Goal: Information Seeking & Learning: Learn about a topic

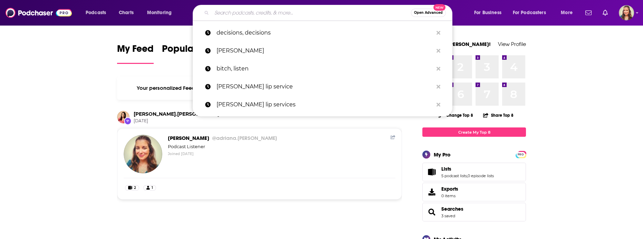
click at [243, 11] on input "Search podcasts, credits, & more..." at bounding box center [311, 12] width 199 height 11
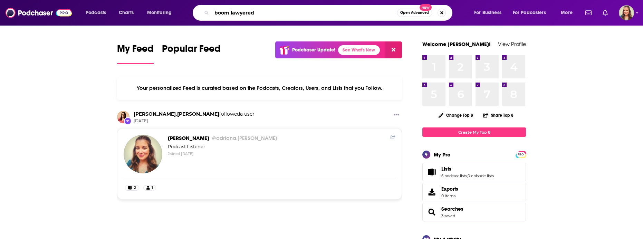
type input "boom lawyered"
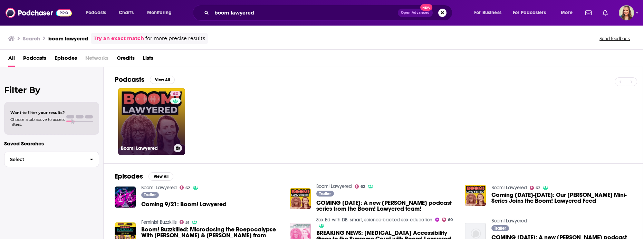
click at [155, 131] on link "62 Boom! Lawyered" at bounding box center [151, 121] width 67 height 67
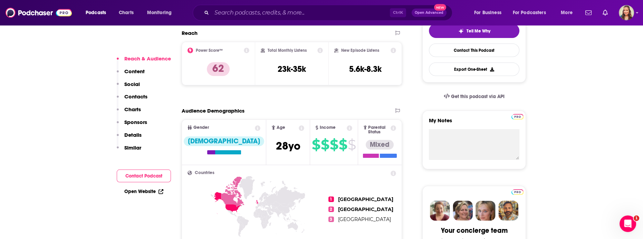
scroll to position [125, 0]
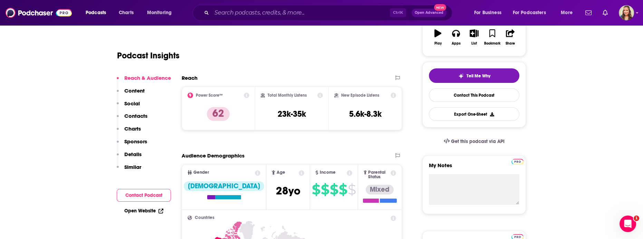
click at [282, 19] on div "Ctrl K Open Advanced New" at bounding box center [322, 13] width 259 height 16
click at [278, 15] on input "Search podcasts, credits, & more..." at bounding box center [301, 12] width 178 height 11
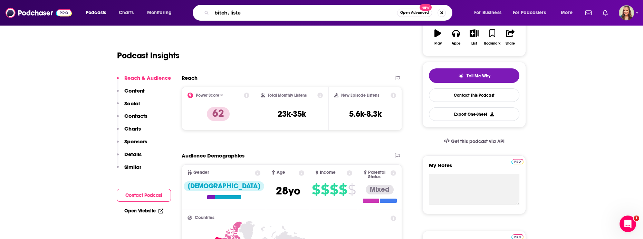
type input "bitch, listen"
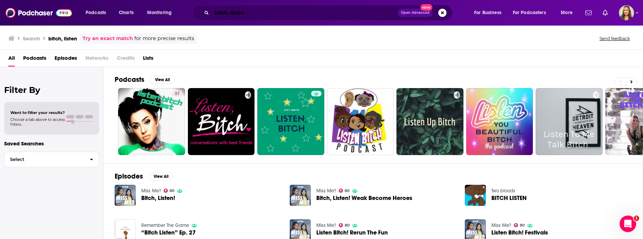
click at [262, 10] on input "bitch, listen" at bounding box center [305, 12] width 186 height 11
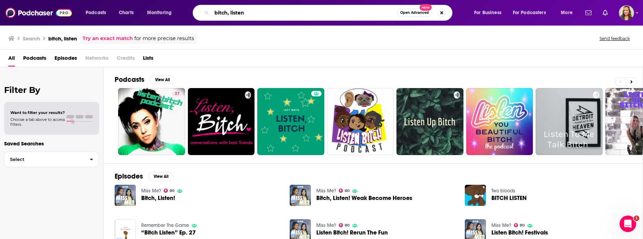
click at [260, 11] on input "bitch, listen" at bounding box center [304, 12] width 185 height 11
drag, startPoint x: 265, startPoint y: 17, endPoint x: 197, endPoint y: 13, distance: 68.4
click at [212, 13] on input "bitch, listengr" at bounding box center [304, 12] width 185 height 11
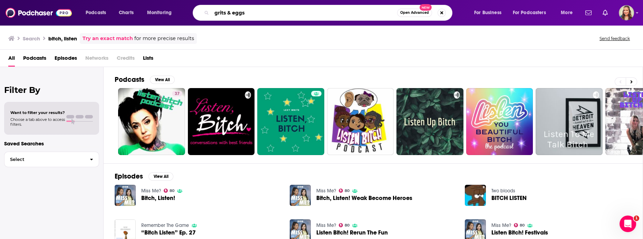
type input "grits & eggs"
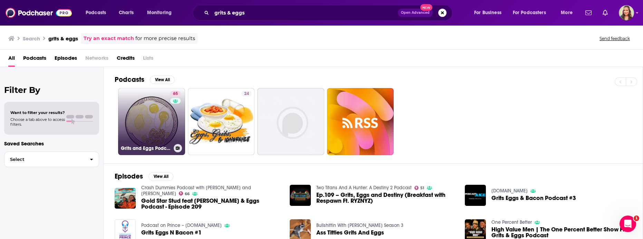
click at [161, 131] on link "65 Grits and Eggs Podcast" at bounding box center [151, 121] width 67 height 67
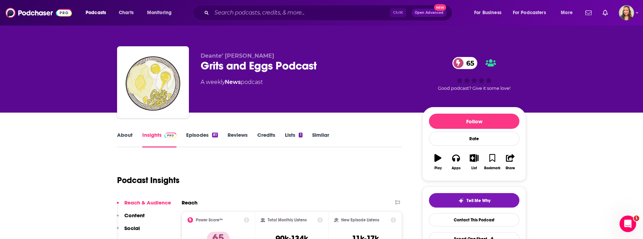
click at [123, 137] on link "About" at bounding box center [125, 139] width 16 height 16
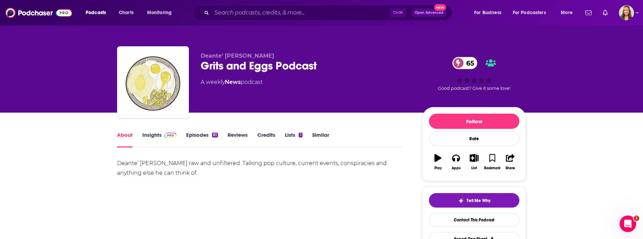
drag, startPoint x: 154, startPoint y: 171, endPoint x: 117, endPoint y: 164, distance: 38.4
click at [117, 164] on div "Deante’ [PERSON_NAME] raw and unfiltered. Talking pop culture, current events, …" at bounding box center [259, 182] width 285 height 48
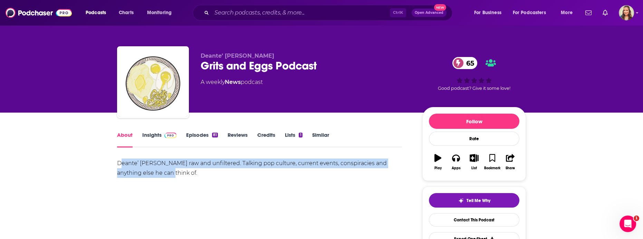
drag, startPoint x: 120, startPoint y: 164, endPoint x: 177, endPoint y: 172, distance: 57.1
click at [177, 172] on div "Deante’ [PERSON_NAME] raw and unfiltered. Talking pop culture, current events, …" at bounding box center [259, 167] width 285 height 19
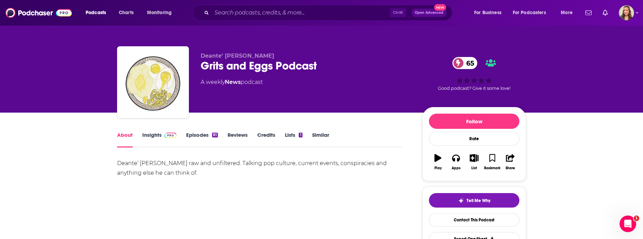
click at [165, 173] on div "Deante’ [PERSON_NAME] raw and unfiltered. Talking pop culture, current events, …" at bounding box center [259, 167] width 285 height 19
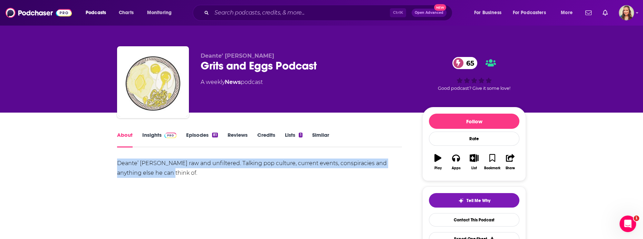
drag, startPoint x: 160, startPoint y: 174, endPoint x: 117, endPoint y: 164, distance: 43.5
click at [117, 164] on div "Deante’ [PERSON_NAME] raw and unfiltered. Talking pop culture, current events, …" at bounding box center [259, 167] width 285 height 19
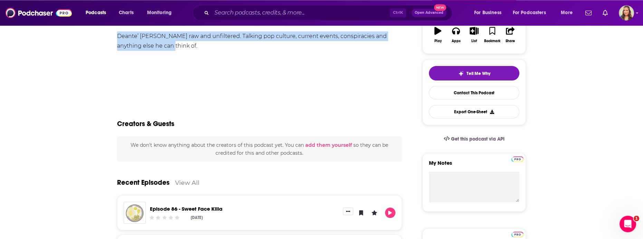
scroll to position [41, 0]
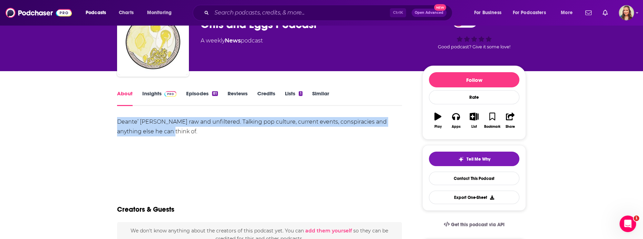
click at [130, 97] on link "About" at bounding box center [125, 98] width 16 height 16
click at [153, 97] on link "Insights" at bounding box center [159, 98] width 34 height 16
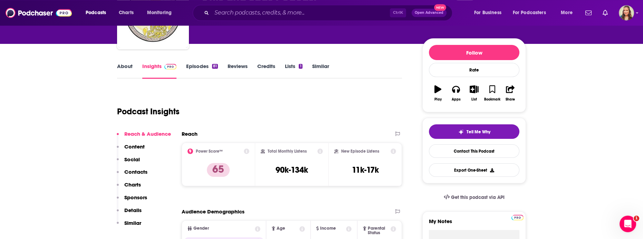
scroll to position [83, 0]
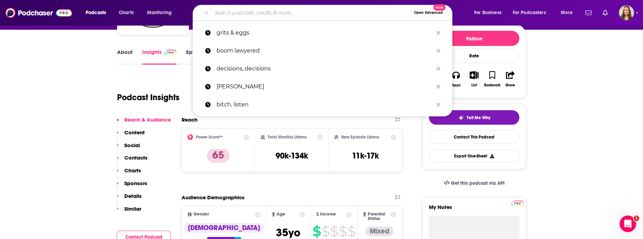
click at [226, 16] on input "Search podcasts, credits, & more..." at bounding box center [311, 12] width 199 height 11
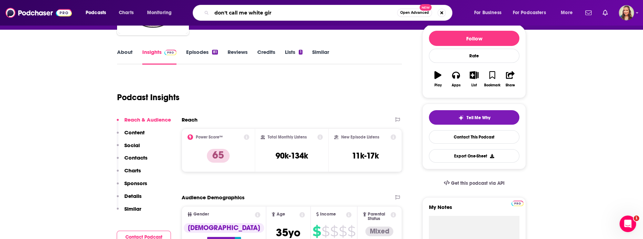
type input "don't call me white girl"
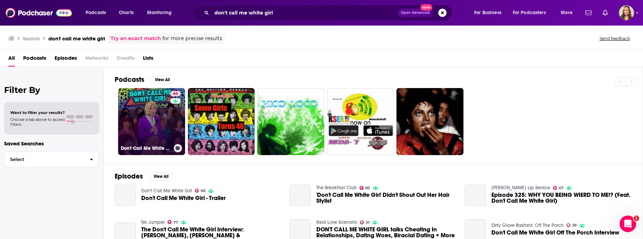
click at [163, 129] on link "66 Don't Call Me White Girl" at bounding box center [151, 121] width 67 height 67
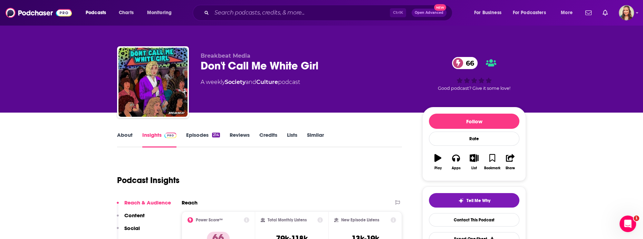
scroll to position [166, 0]
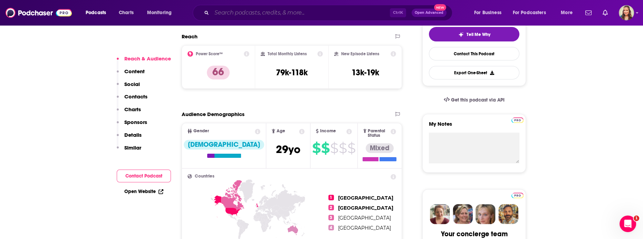
click at [234, 15] on input "Search podcasts, credits, & more..." at bounding box center [301, 12] width 178 height 11
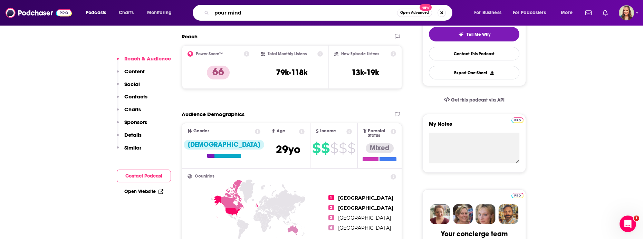
type input "pour minds"
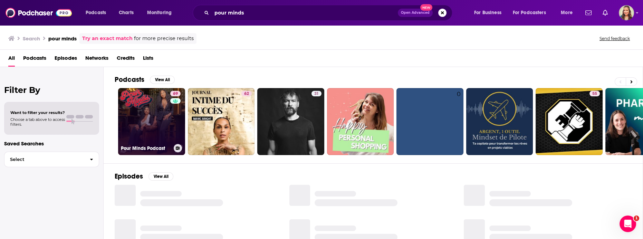
click at [139, 113] on link "69 Pour Minds Podcast" at bounding box center [151, 121] width 67 height 67
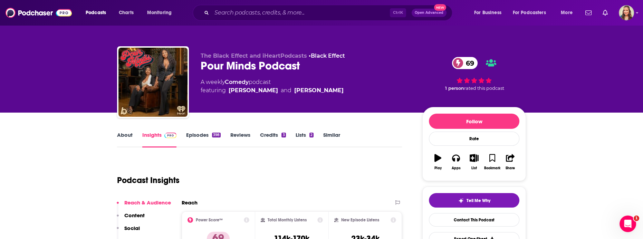
click at [127, 133] on link "About" at bounding box center [125, 139] width 16 height 16
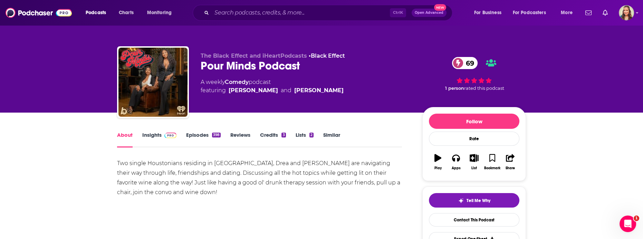
drag, startPoint x: 166, startPoint y: 193, endPoint x: 116, endPoint y: 164, distance: 58.6
click at [117, 164] on div "Two single Houstonians residing in [GEOGRAPHIC_DATA], Drea and [PERSON_NAME] ar…" at bounding box center [259, 182] width 285 height 48
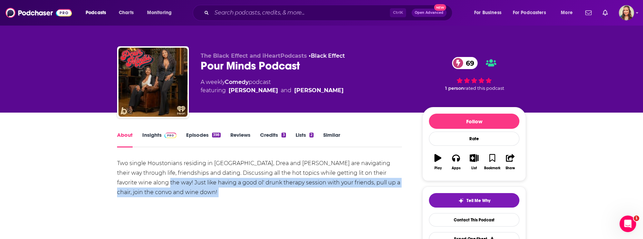
drag, startPoint x: 116, startPoint y: 163, endPoint x: 160, endPoint y: 188, distance: 50.2
click at [166, 192] on div "Two single Houstonians residing in [GEOGRAPHIC_DATA], Drea and [PERSON_NAME] ar…" at bounding box center [259, 177] width 285 height 39
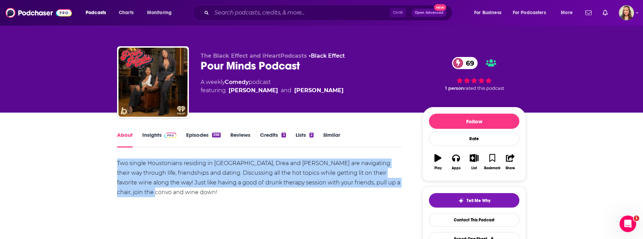
drag, startPoint x: 161, startPoint y: 193, endPoint x: 117, endPoint y: 166, distance: 51.6
click at [117, 166] on div "Two single Houstonians residing in [GEOGRAPHIC_DATA], Drea and [PERSON_NAME] ar…" at bounding box center [259, 177] width 285 height 39
click at [165, 176] on div "Two single Houstonians residing in [GEOGRAPHIC_DATA], Drea and [PERSON_NAME] ar…" at bounding box center [259, 177] width 285 height 39
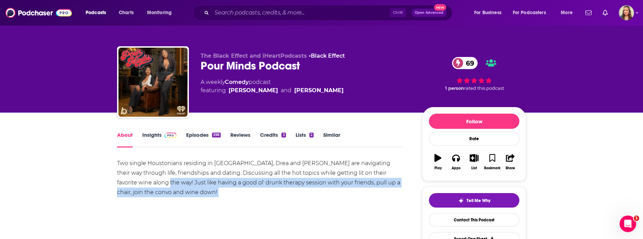
drag, startPoint x: 116, startPoint y: 165, endPoint x: 161, endPoint y: 187, distance: 50.3
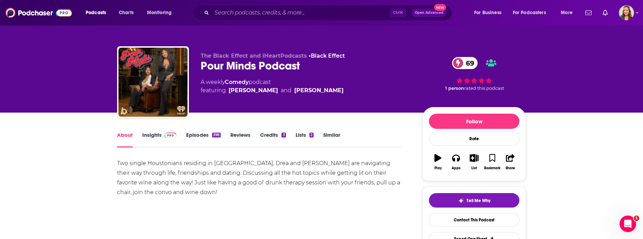
click at [161, 187] on div "Two single Houstonians residing in [GEOGRAPHIC_DATA], Drea and [PERSON_NAME] ar…" at bounding box center [259, 177] width 285 height 39
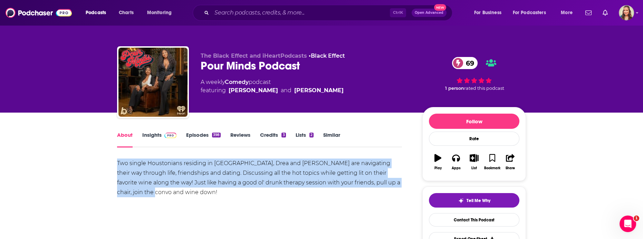
drag, startPoint x: 164, startPoint y: 194, endPoint x: 118, endPoint y: 166, distance: 53.5
click at [118, 166] on div "Two single Houstonians residing in [GEOGRAPHIC_DATA], Drea and [PERSON_NAME] ar…" at bounding box center [259, 177] width 285 height 39
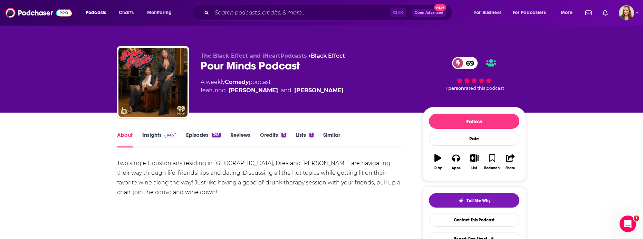
click at [118, 166] on div "Two single Houstonians residing in [GEOGRAPHIC_DATA], Drea and [PERSON_NAME] ar…" at bounding box center [259, 177] width 285 height 39
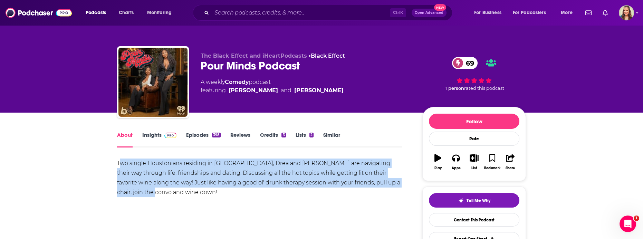
drag, startPoint x: 171, startPoint y: 193, endPoint x: 117, endPoint y: 164, distance: 61.5
click at [117, 164] on div "Two single Houstonians residing in [GEOGRAPHIC_DATA], Drea and [PERSON_NAME] ar…" at bounding box center [259, 177] width 285 height 39
click at [165, 140] on link "Insights" at bounding box center [159, 139] width 34 height 16
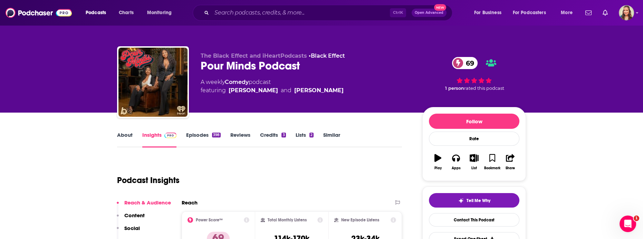
scroll to position [166, 0]
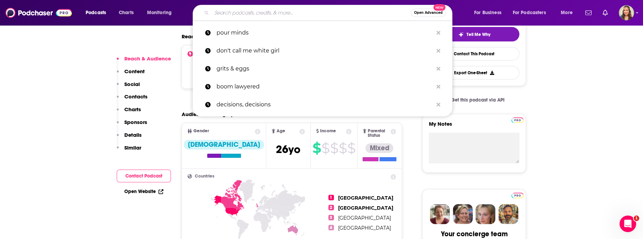
click at [269, 17] on input "Search podcasts, credits, & more..." at bounding box center [311, 12] width 199 height 11
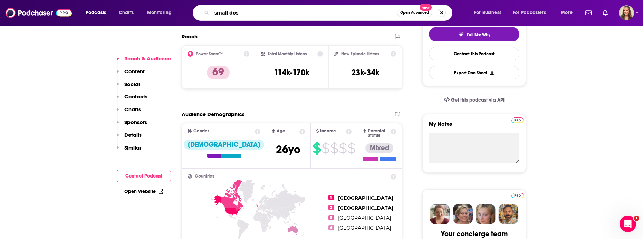
type input "small dose"
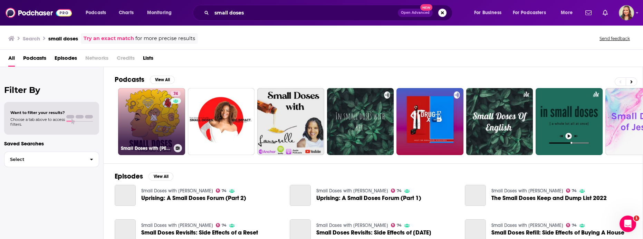
click at [152, 135] on link "74 Small Doses with [PERSON_NAME]" at bounding box center [151, 121] width 67 height 67
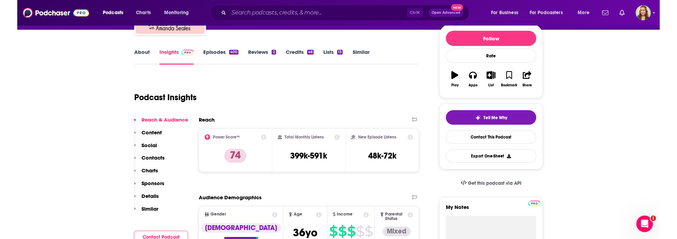
scroll to position [80, 0]
